Goal: Obtain resource: Obtain resource

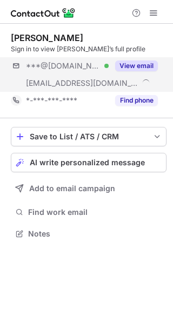
scroll to position [226, 173]
click at [146, 66] on button "View email" at bounding box center [136, 65] width 43 height 11
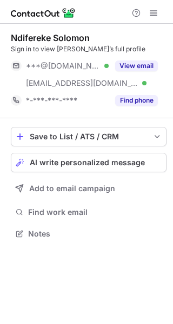
scroll to position [226, 173]
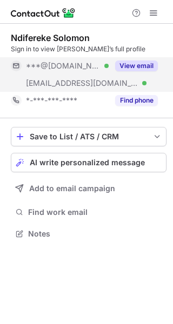
click at [139, 64] on button "View email" at bounding box center [136, 65] width 43 height 11
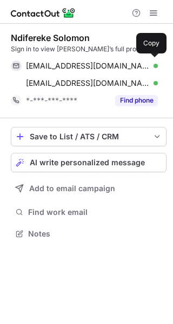
click at [139, 64] on div "solomonndi96@gmail.com Verified" at bounding box center [92, 66] width 132 height 10
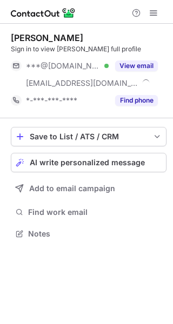
scroll to position [226, 173]
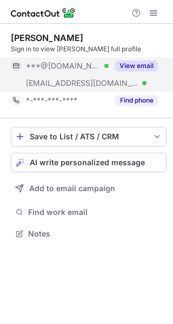
click at [139, 63] on button "View email" at bounding box center [136, 65] width 43 height 11
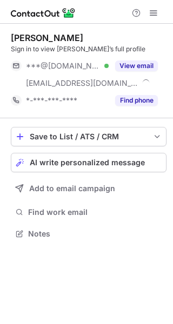
scroll to position [226, 173]
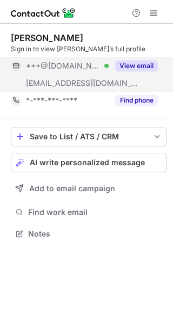
click at [134, 68] on button "View email" at bounding box center [136, 65] width 43 height 11
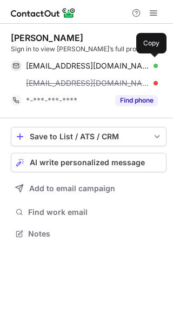
click at [134, 68] on span "[EMAIL_ADDRESS][DOMAIN_NAME]" at bounding box center [88, 66] width 124 height 10
